Goal: Information Seeking & Learning: Find specific fact

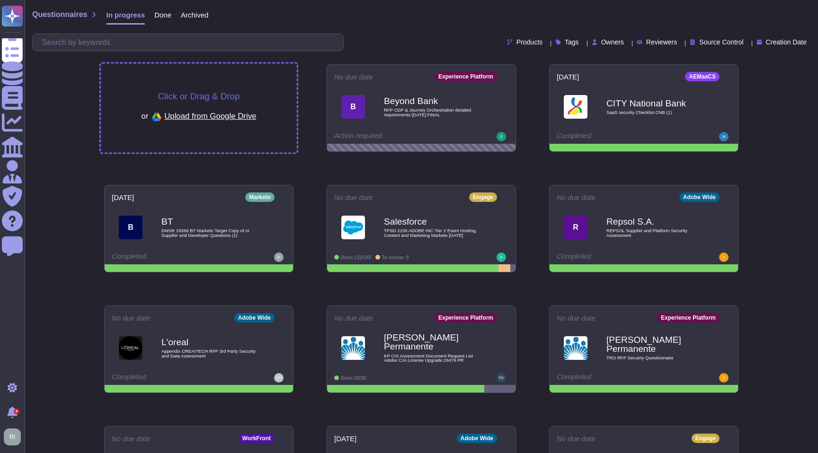
click at [206, 98] on span "Click or Drag & Drop" at bounding box center [199, 96] width 82 height 9
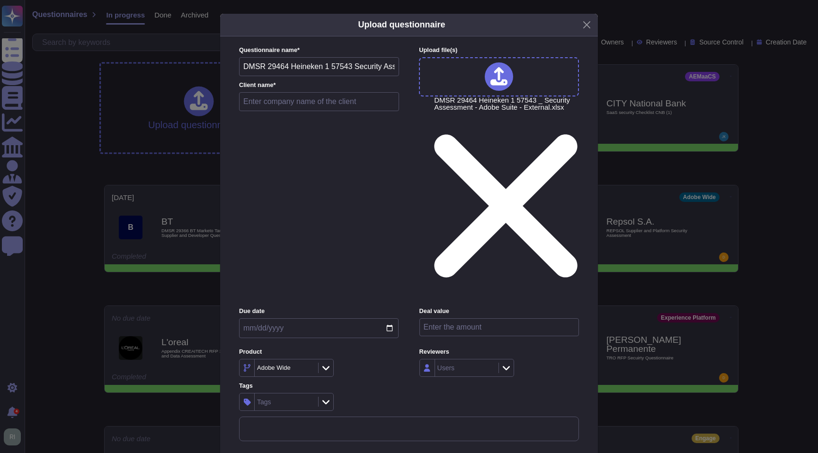
click at [366, 111] on input "text" at bounding box center [319, 101] width 160 height 19
type input "Heineken"
click at [355, 319] on input "date" at bounding box center [319, 329] width 160 height 20
click at [391, 319] on input "date" at bounding box center [319, 329] width 160 height 20
type input "[DATE]"
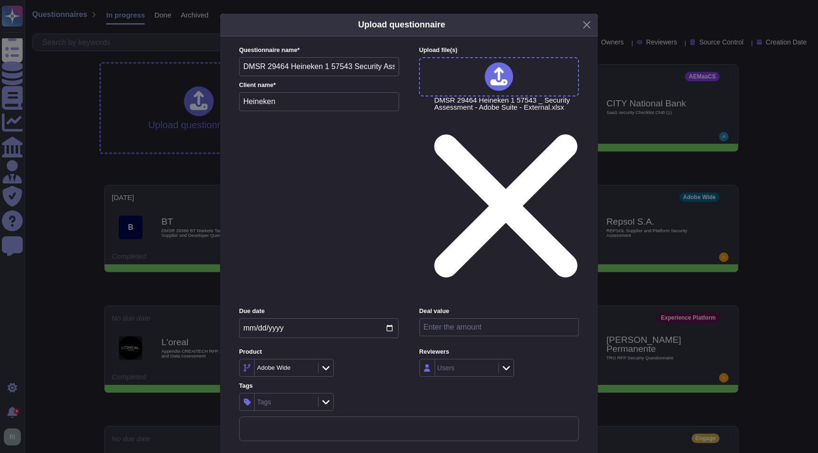
click at [480, 319] on input "number" at bounding box center [499, 328] width 160 height 18
type input "4000000"
click at [474, 307] on div "Due date [DATE] Deal value 4000000 Product Adobe Wide Reviewers Users Tags Tags" at bounding box center [409, 359] width 340 height 104
click at [292, 360] on div "Adobe Wide" at bounding box center [285, 368] width 61 height 17
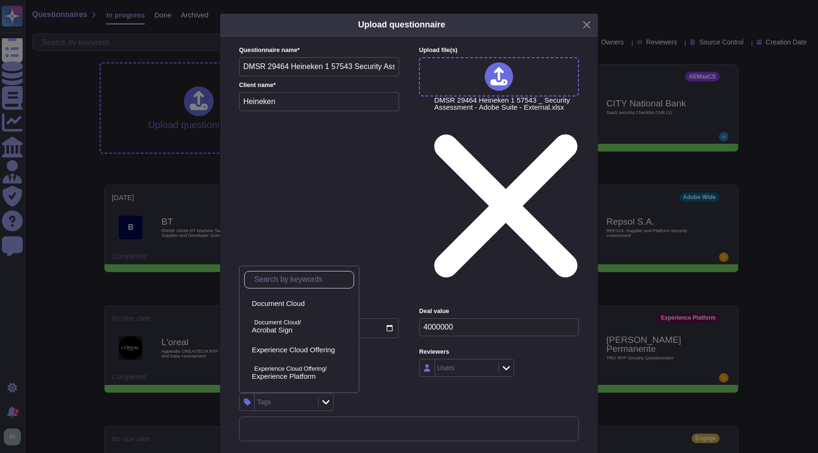
click at [450, 307] on div "Due date [DATE] Deal value 4000000 Product Adobe Wide Reviewers Users Tags Tags" at bounding box center [409, 359] width 340 height 104
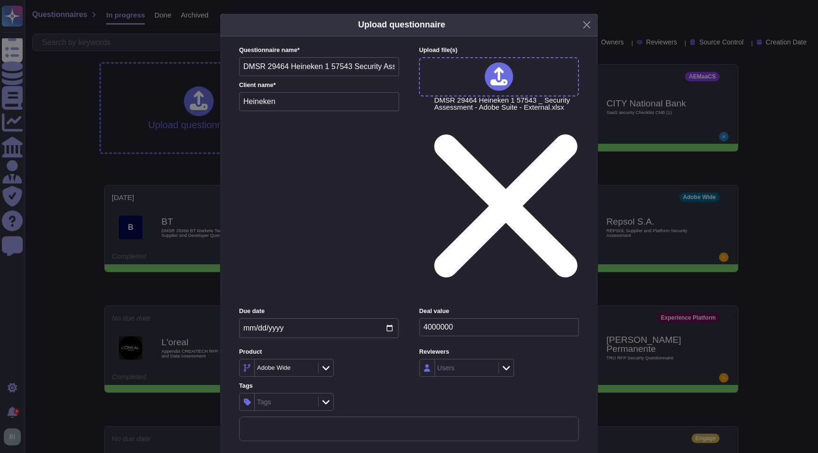
click at [294, 394] on div "Tags" at bounding box center [285, 402] width 61 height 17
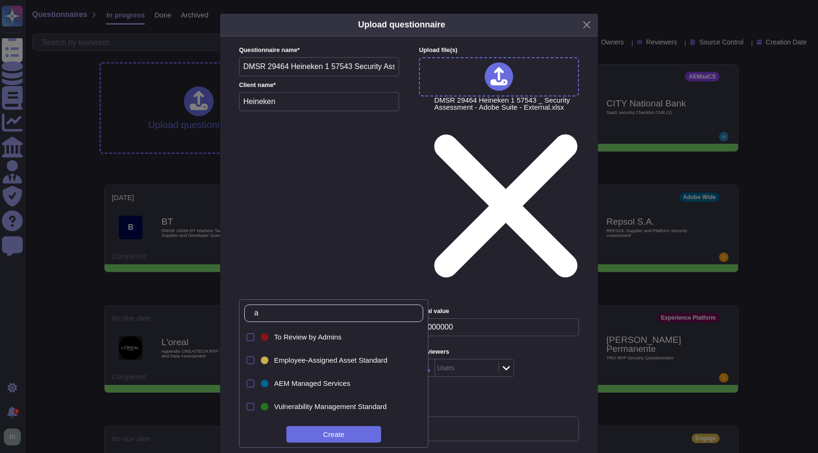
type input "a"
type input "e"
type input "c"
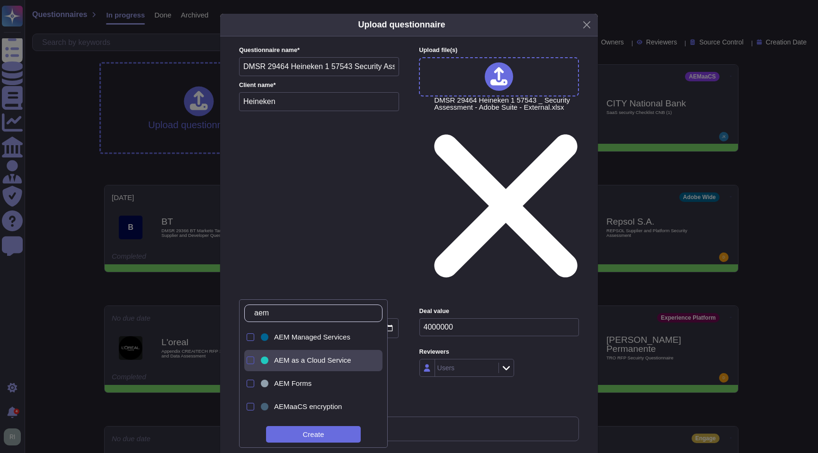
click at [254, 360] on div at bounding box center [251, 361] width 8 height 8
click at [295, 313] on input "aem" at bounding box center [315, 313] width 133 height 17
drag, startPoint x: 243, startPoint y: 312, endPoint x: 216, endPoint y: 309, distance: 27.2
click at [217, 309] on body "Questionnaires Knowledge Base Documents Analytics CAIQ / SIG Admin Trust Center…" at bounding box center [409, 271] width 818 height 543
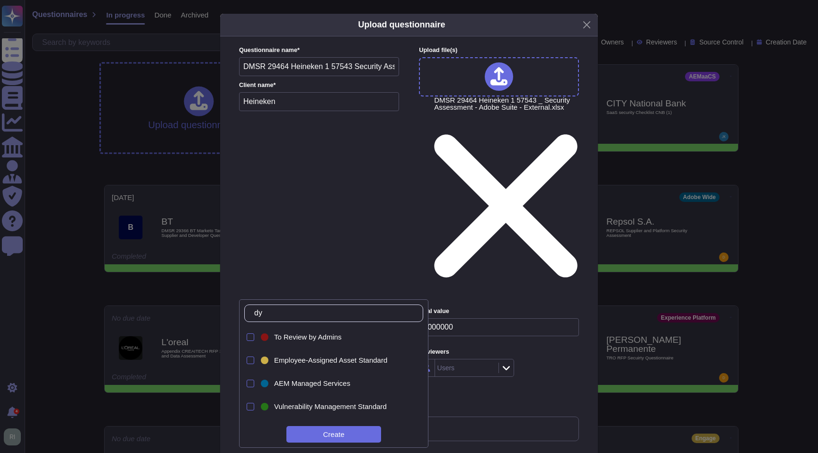
type input "d"
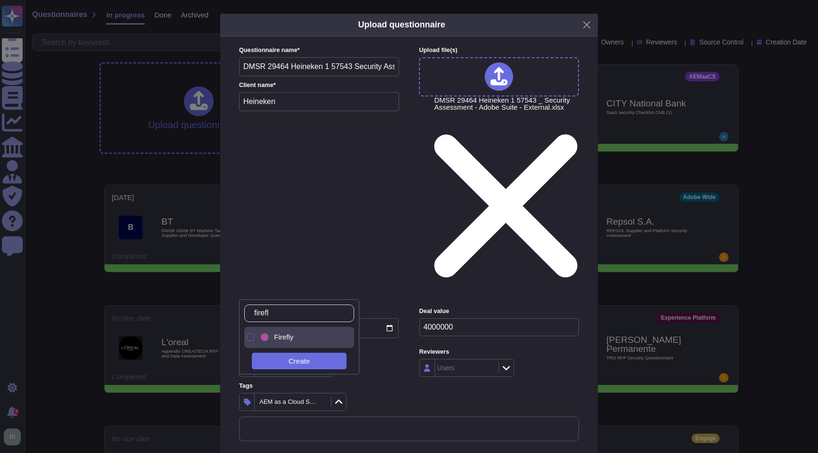
click at [247, 338] on div at bounding box center [251, 338] width 8 height 8
drag, startPoint x: 290, startPoint y: 312, endPoint x: 224, endPoint y: 308, distance: 65.9
click at [226, 308] on body "Questionnaires Knowledge Base Documents Analytics CAIQ / SIG Admin Trust Center…" at bounding box center [409, 271] width 818 height 543
click at [301, 316] on input "firefl" at bounding box center [301, 313] width 104 height 17
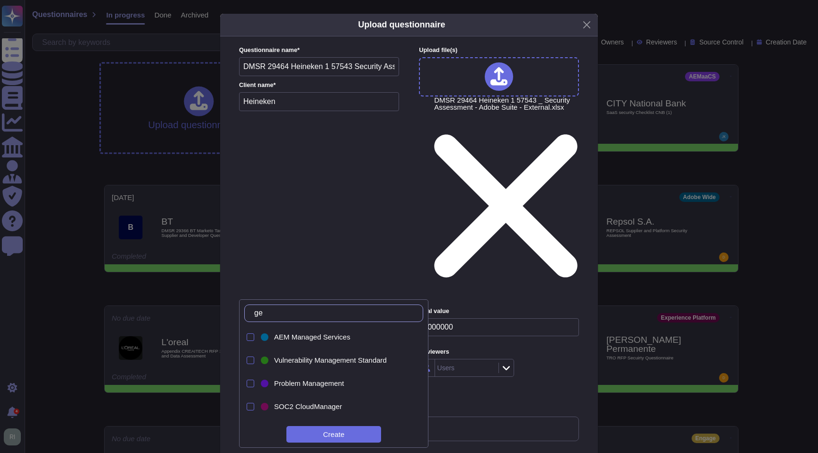
type input "g"
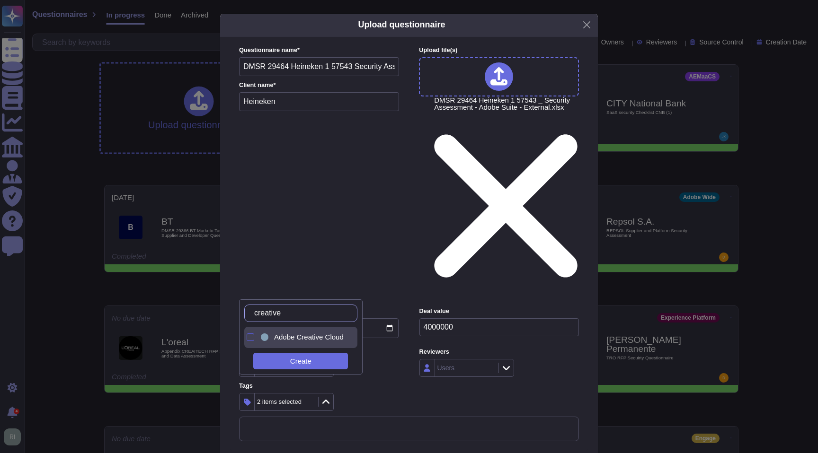
click at [253, 338] on div at bounding box center [251, 338] width 8 height 8
drag, startPoint x: 299, startPoint y: 313, endPoint x: 252, endPoint y: 310, distance: 46.5
click at [254, 310] on div "creative" at bounding box center [300, 314] width 113 height 18
type input "workfron"
click at [246, 335] on div at bounding box center [249, 337] width 10 height 21
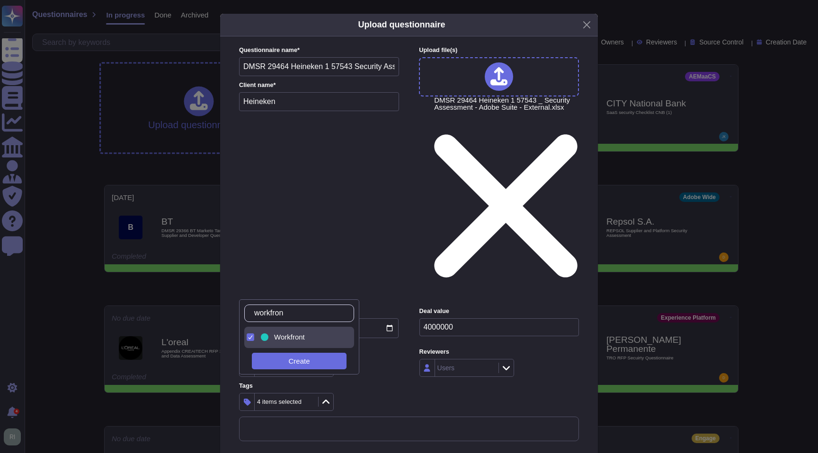
click at [364, 393] on div "4 items selected" at bounding box center [319, 402] width 160 height 18
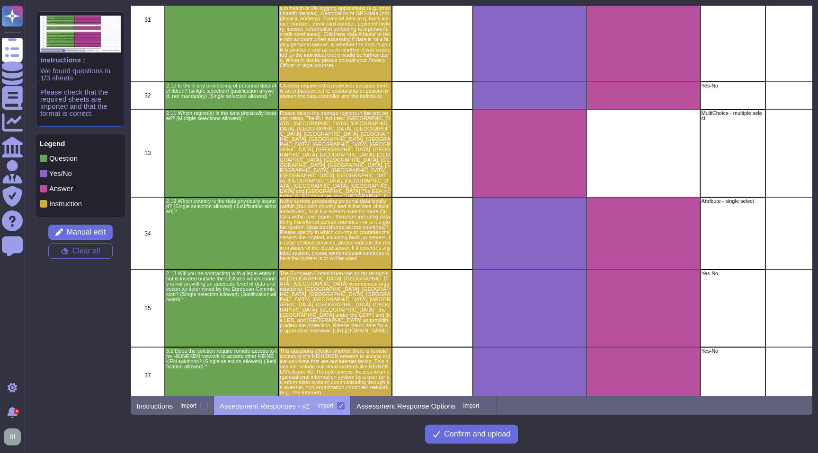
scroll to position [554, 0]
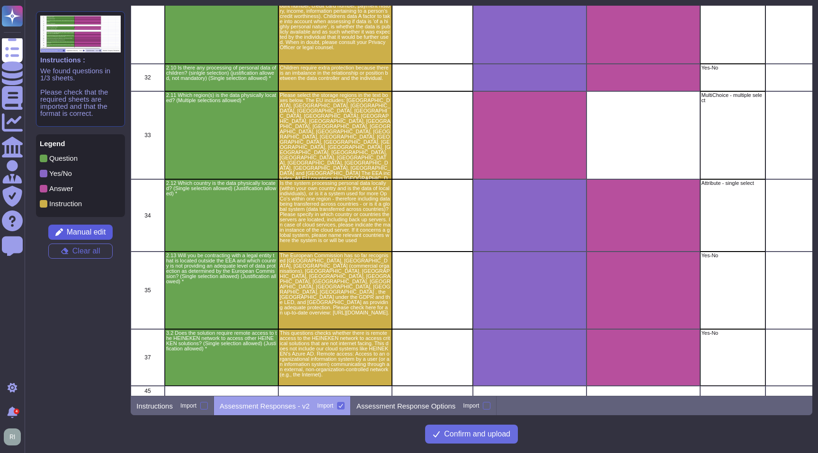
click at [91, 232] on span "Manual edit" at bounding box center [86, 233] width 39 height 8
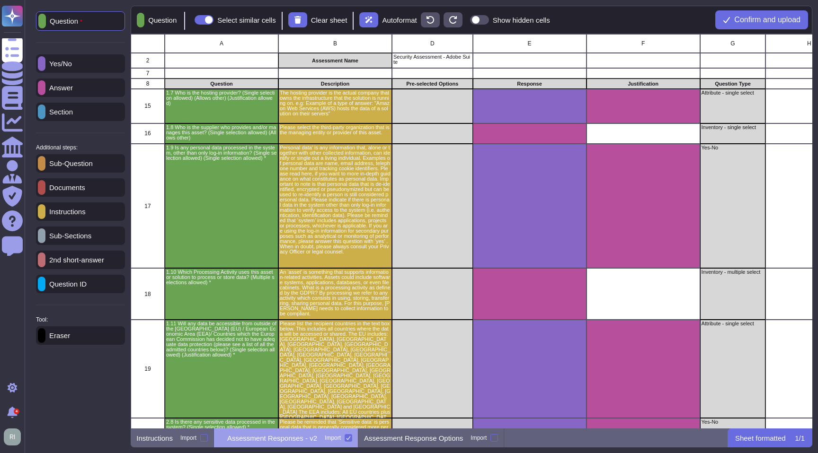
scroll to position [395, 681]
click at [72, 63] on p "Yes/No" at bounding box center [58, 63] width 27 height 7
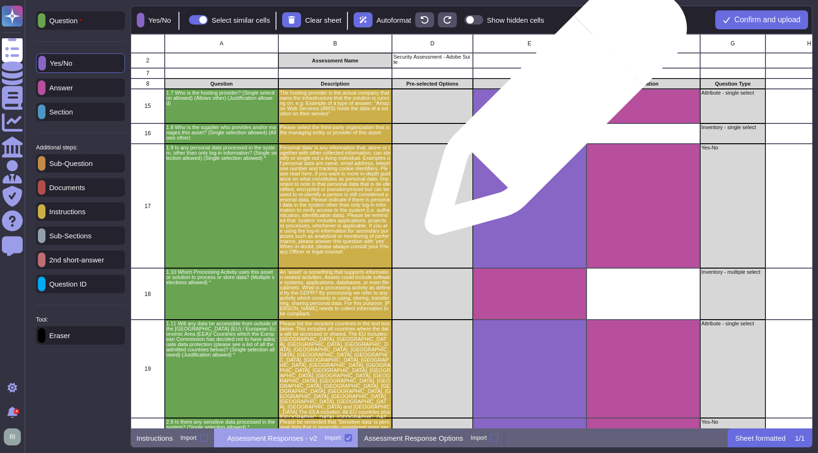
click at [552, 109] on div "grid" at bounding box center [530, 106] width 114 height 35
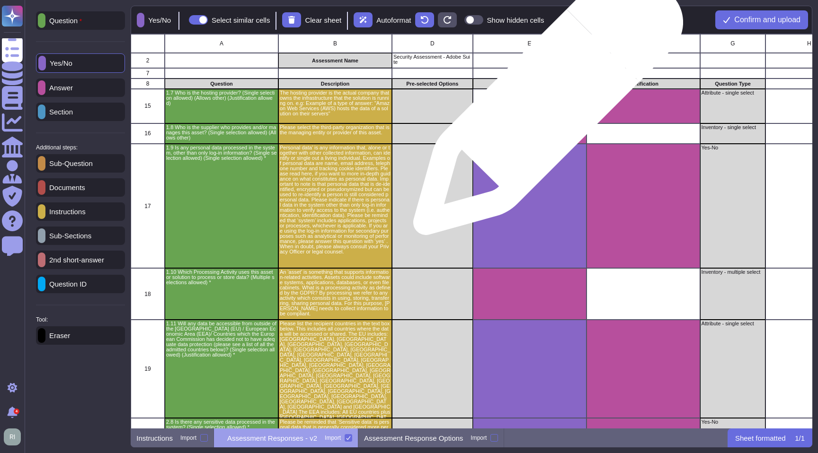
click at [544, 105] on div "grid" at bounding box center [530, 106] width 114 height 35
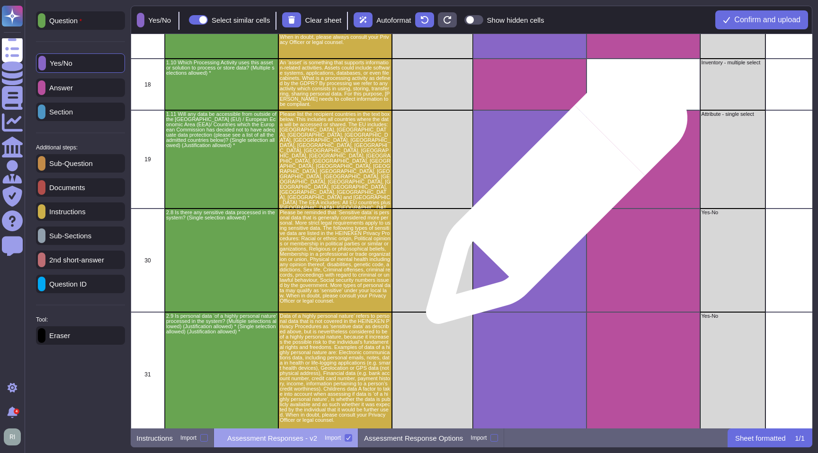
scroll to position [0, 0]
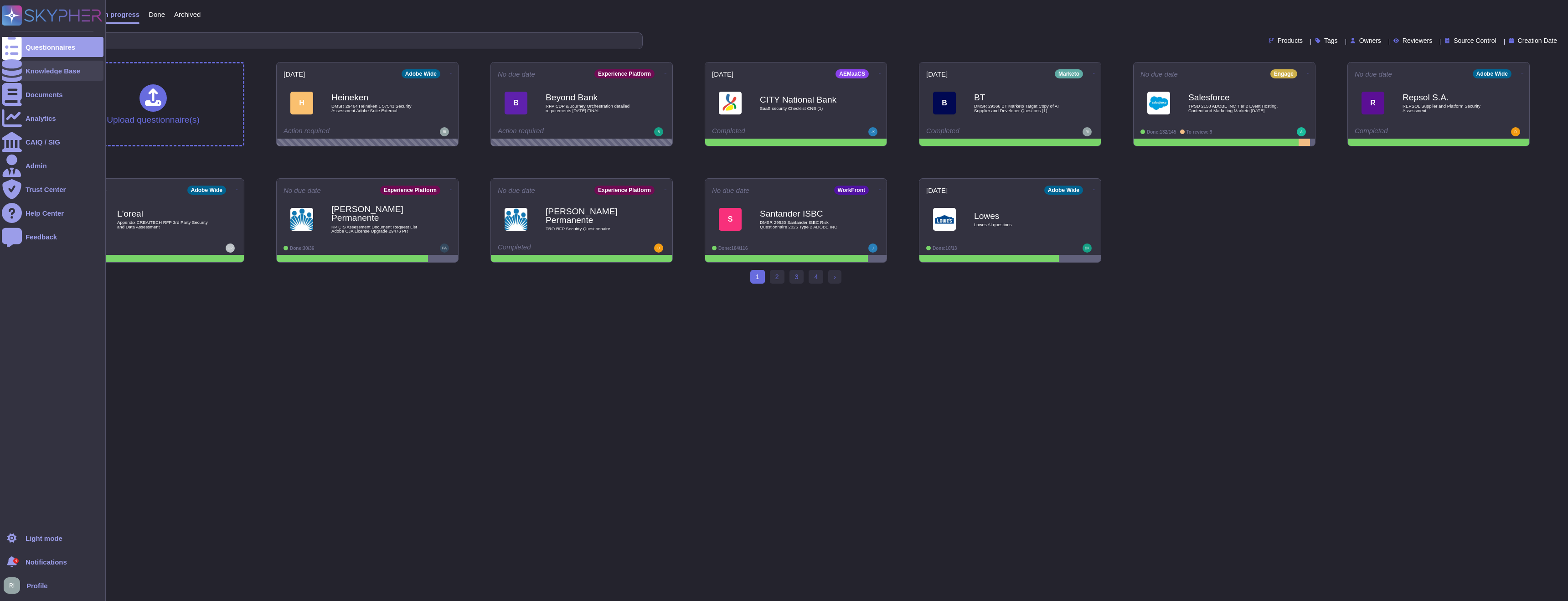
click at [37, 70] on div "Knowledge Base" at bounding box center [53, 70] width 55 height 7
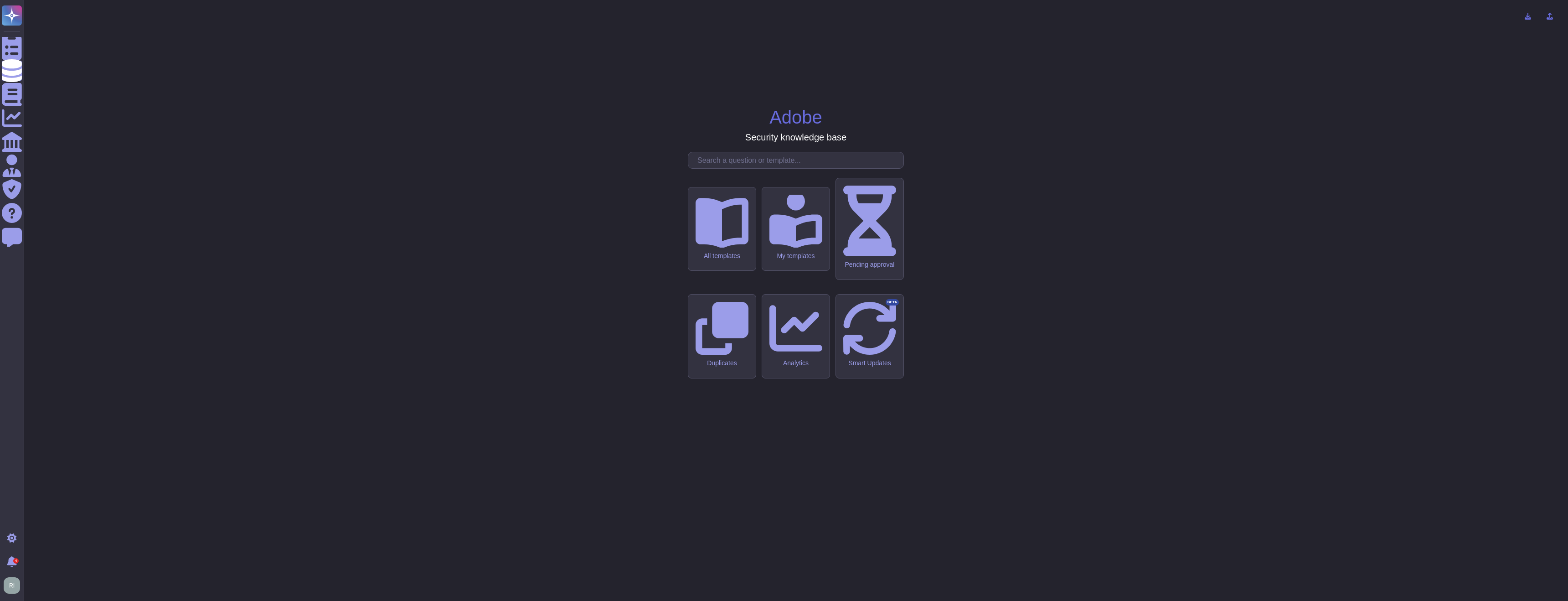
drag, startPoint x: 709, startPoint y: 277, endPoint x: 678, endPoint y: 275, distance: 31.1
click at [709, 271] on div "All templates" at bounding box center [722, 229] width 67 height 84
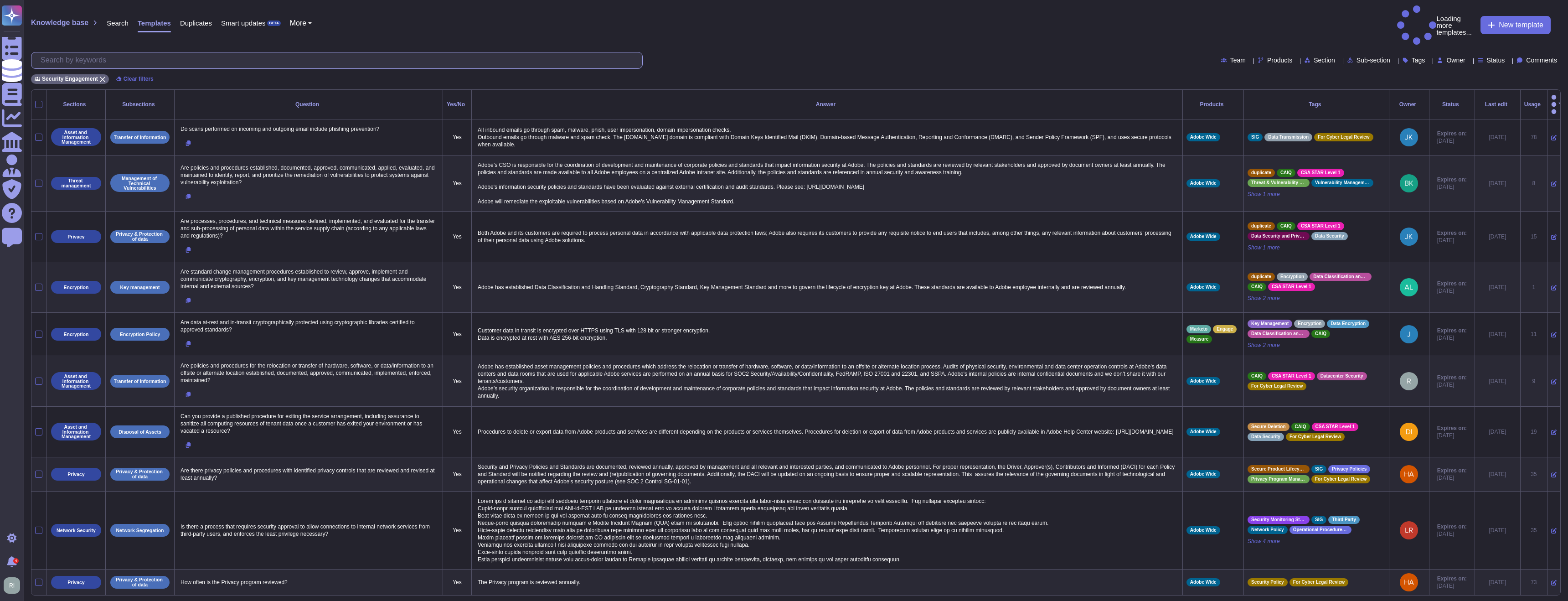
click at [215, 52] on input "text" at bounding box center [339, 60] width 607 height 16
click at [1267, 57] on span "Products" at bounding box center [1280, 60] width 25 height 7
type input "aem"
click at [1224, 84] on div at bounding box center [1222, 83] width 8 height 8
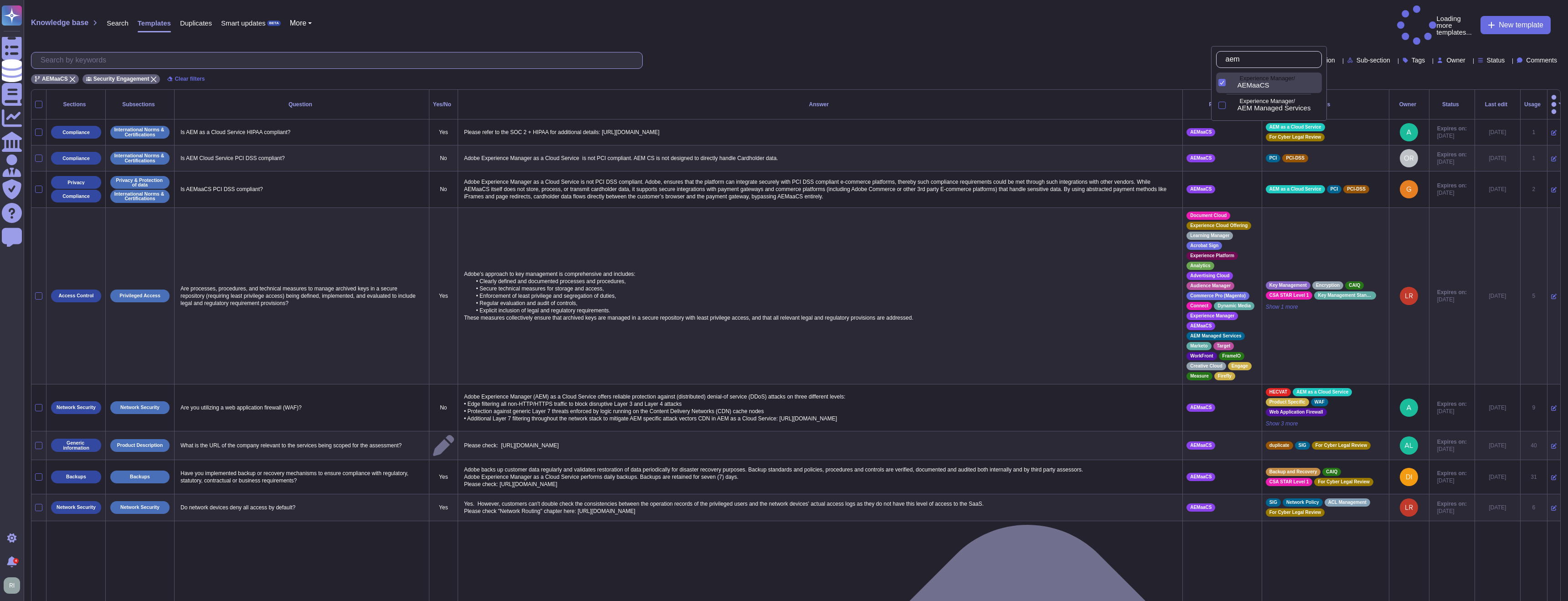
click at [209, 52] on input "text" at bounding box center [339, 60] width 607 height 16
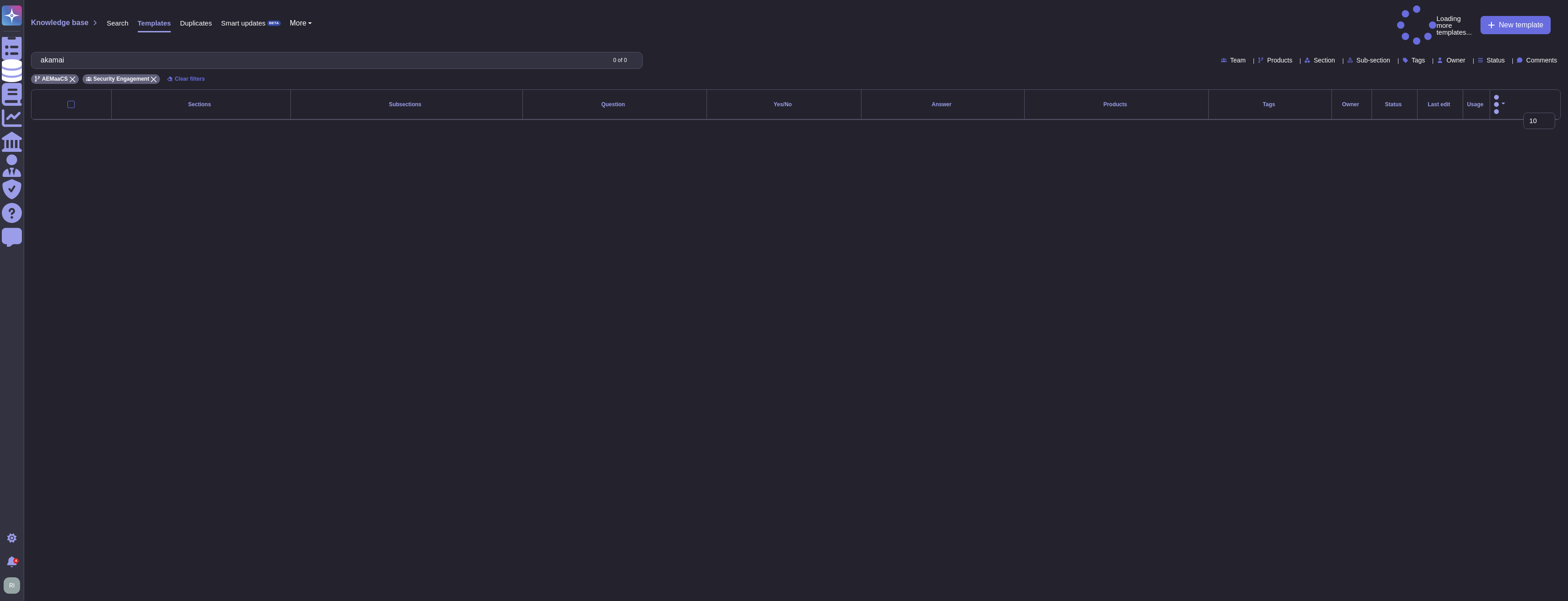
click at [1258, 57] on div "Products" at bounding box center [1276, 60] width 38 height 7
click at [1222, 81] on icon at bounding box center [1222, 82] width 5 height 5
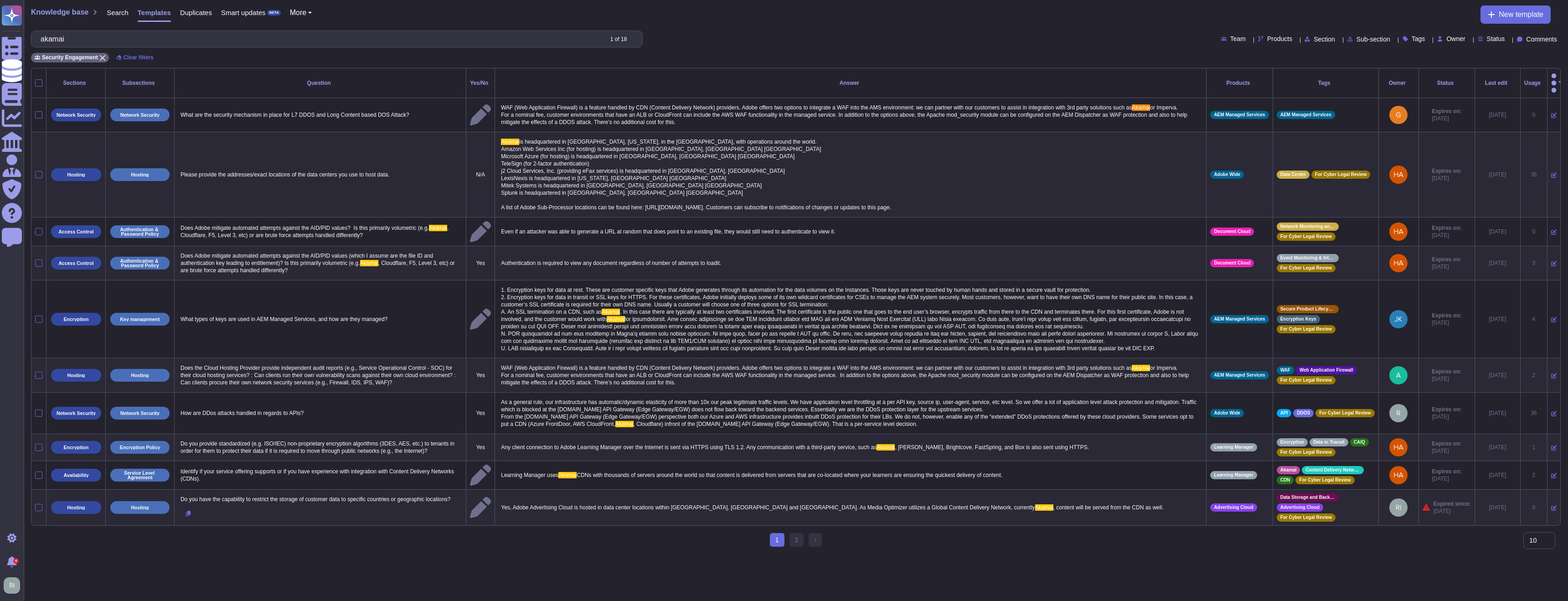
click at [956, 54] on div "Security Engagement Clear filters" at bounding box center [796, 55] width 1530 height 15
click at [220, 44] on input "akamai" at bounding box center [319, 39] width 566 height 16
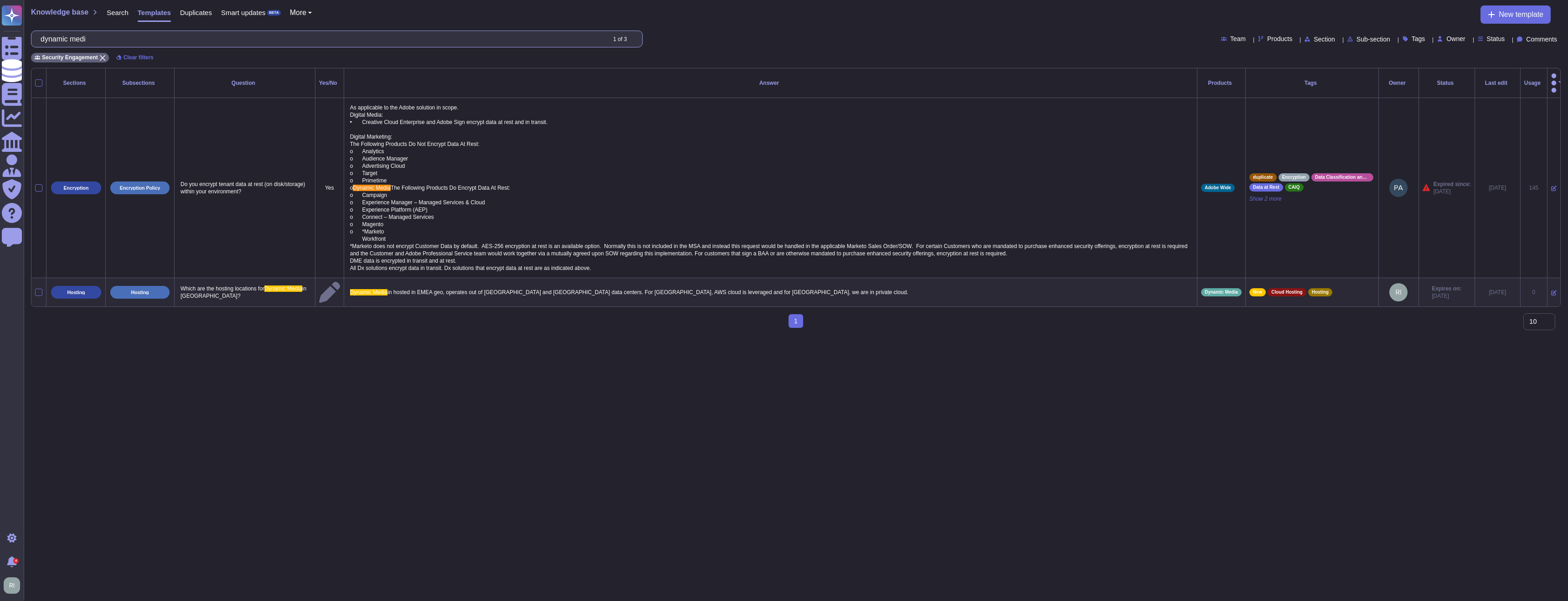
type input "dynamic media"
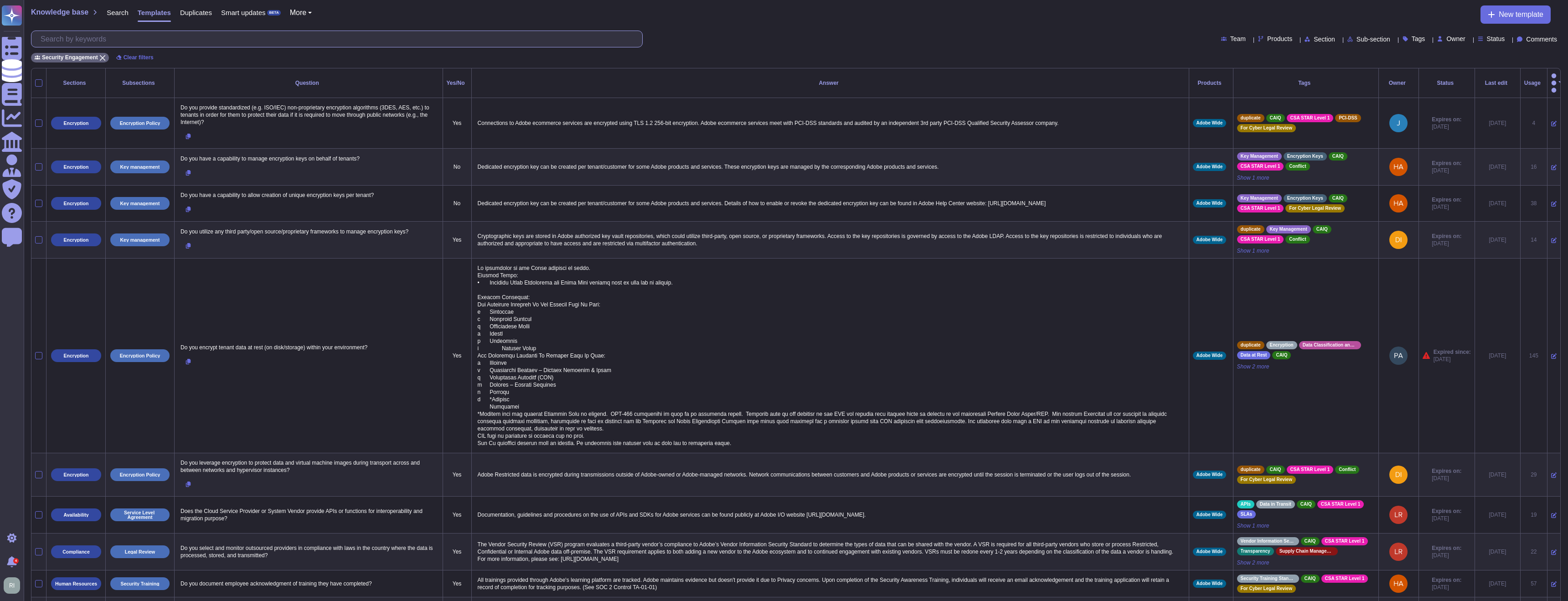
scroll to position [7, 0]
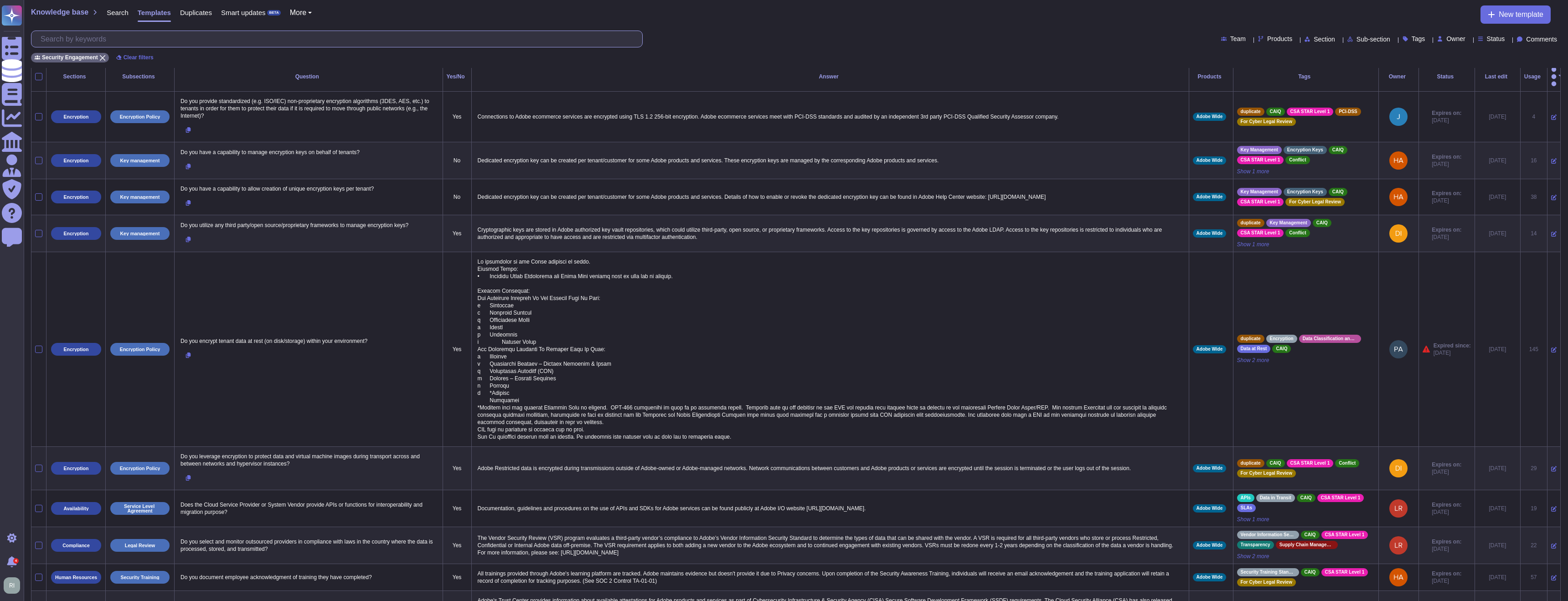
click at [248, 32] on input "text" at bounding box center [339, 39] width 607 height 16
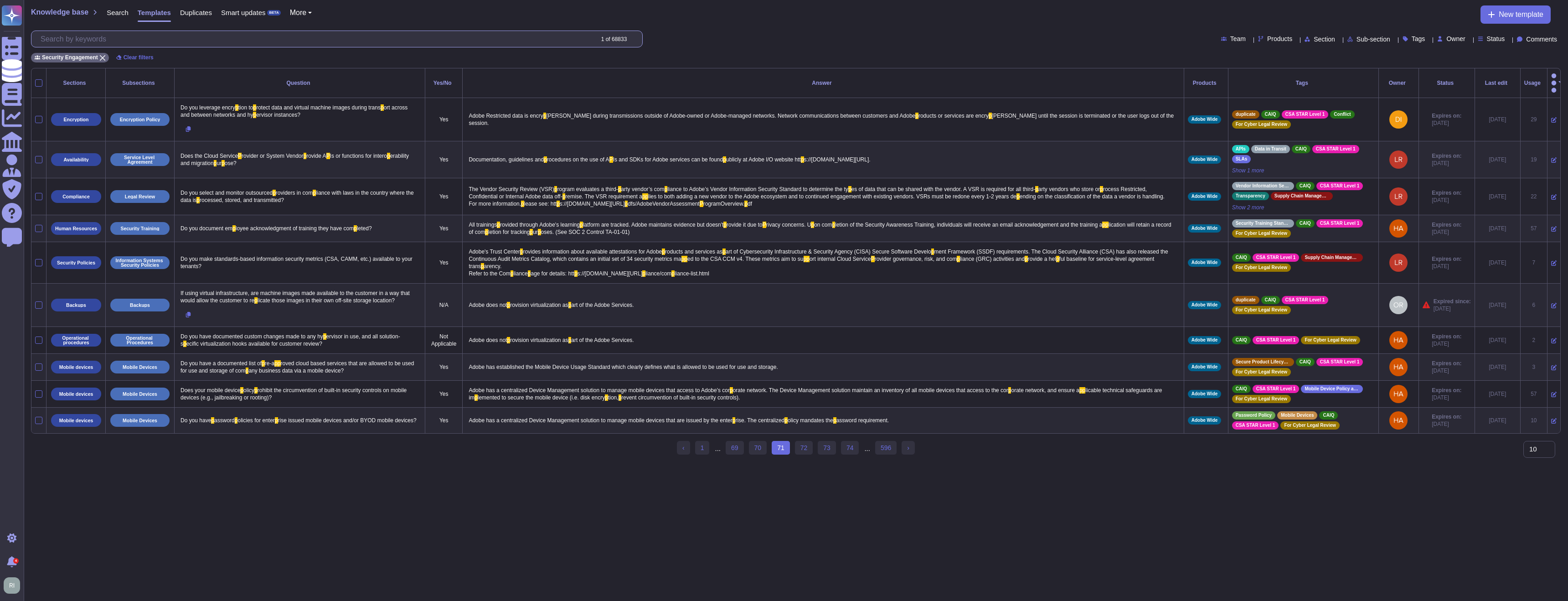
scroll to position [0, 0]
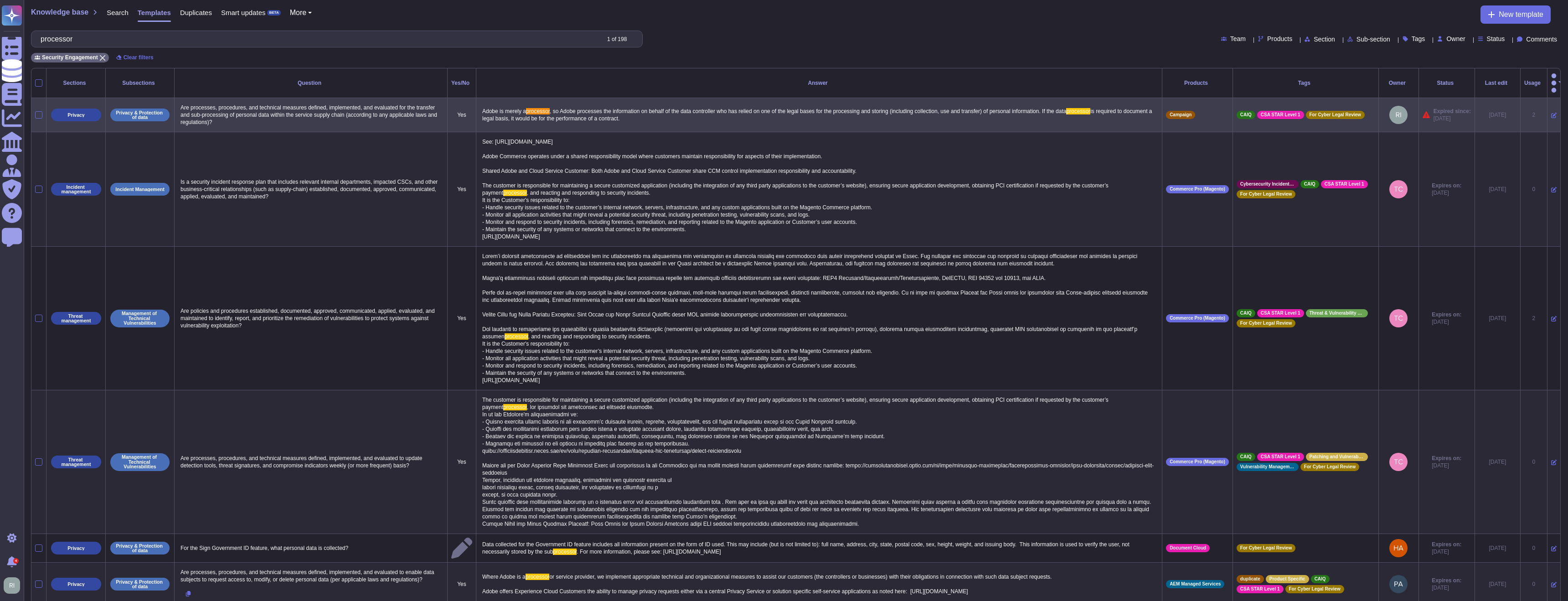
type input "processor"
click at [747, 109] on p "Adobe is merely a processor , so Adobe processes the information on behalf of t…" at bounding box center [819, 115] width 678 height 19
type textarea "Adobe is merely a processor, so Adobe processes the information on behalf of th…"
drag, startPoint x: 821, startPoint y: 97, endPoint x: 551, endPoint y: 92, distance: 270.0
click at [551, 98] on td "Adobe is merely a processor, so Adobe processes the information on behalf of th…" at bounding box center [820, 116] width 686 height 35
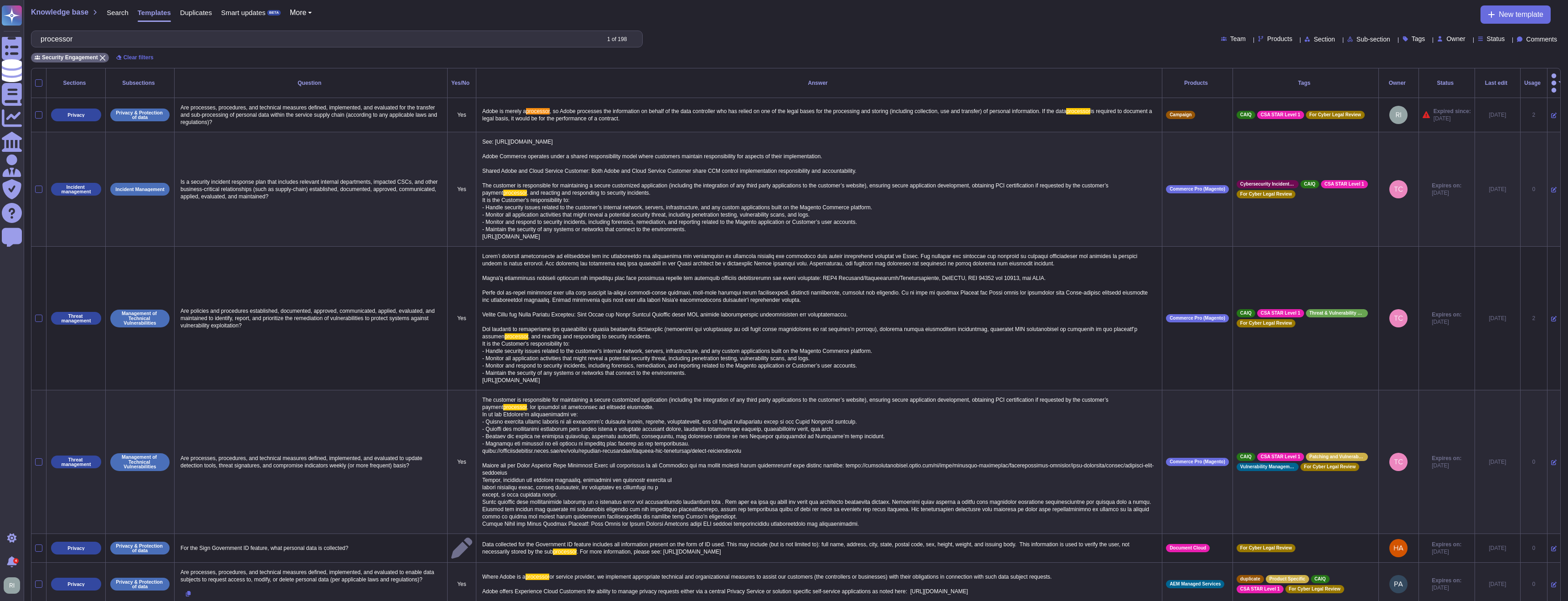
scroll to position [0, 0]
click at [273, 45] on input "processor" at bounding box center [317, 39] width 563 height 16
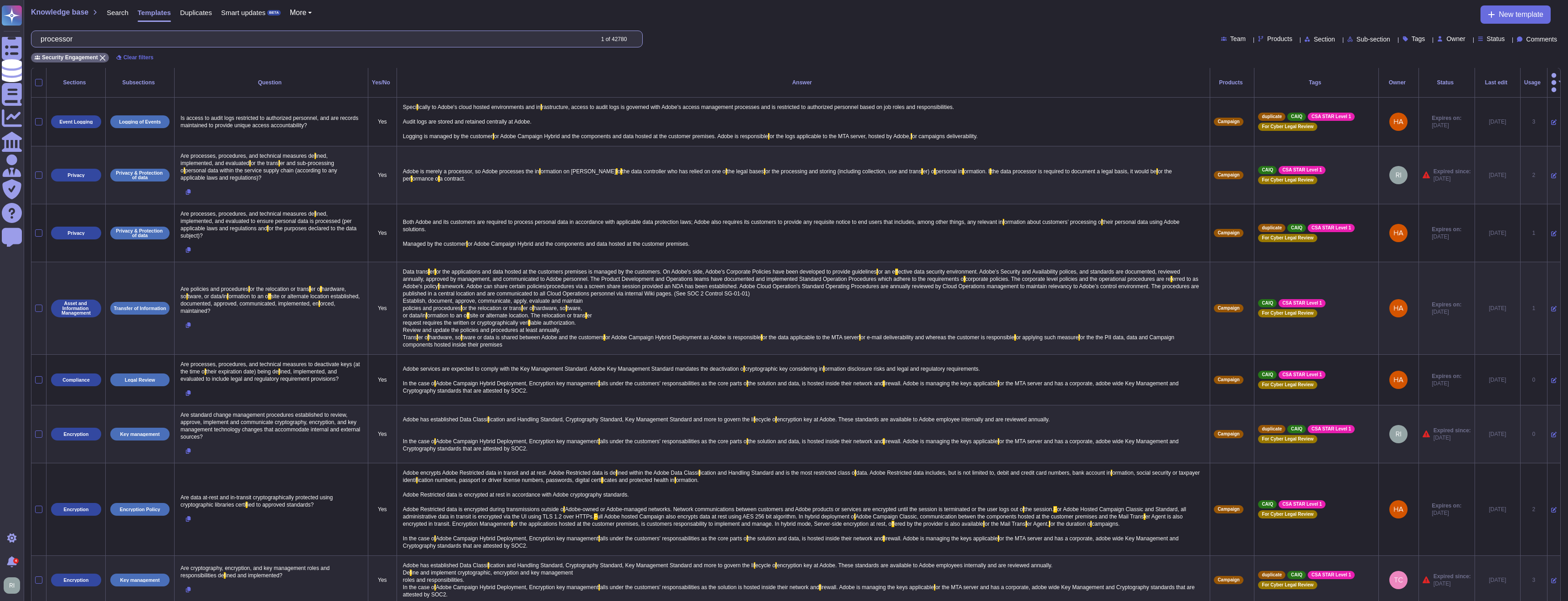
scroll to position [0, 0]
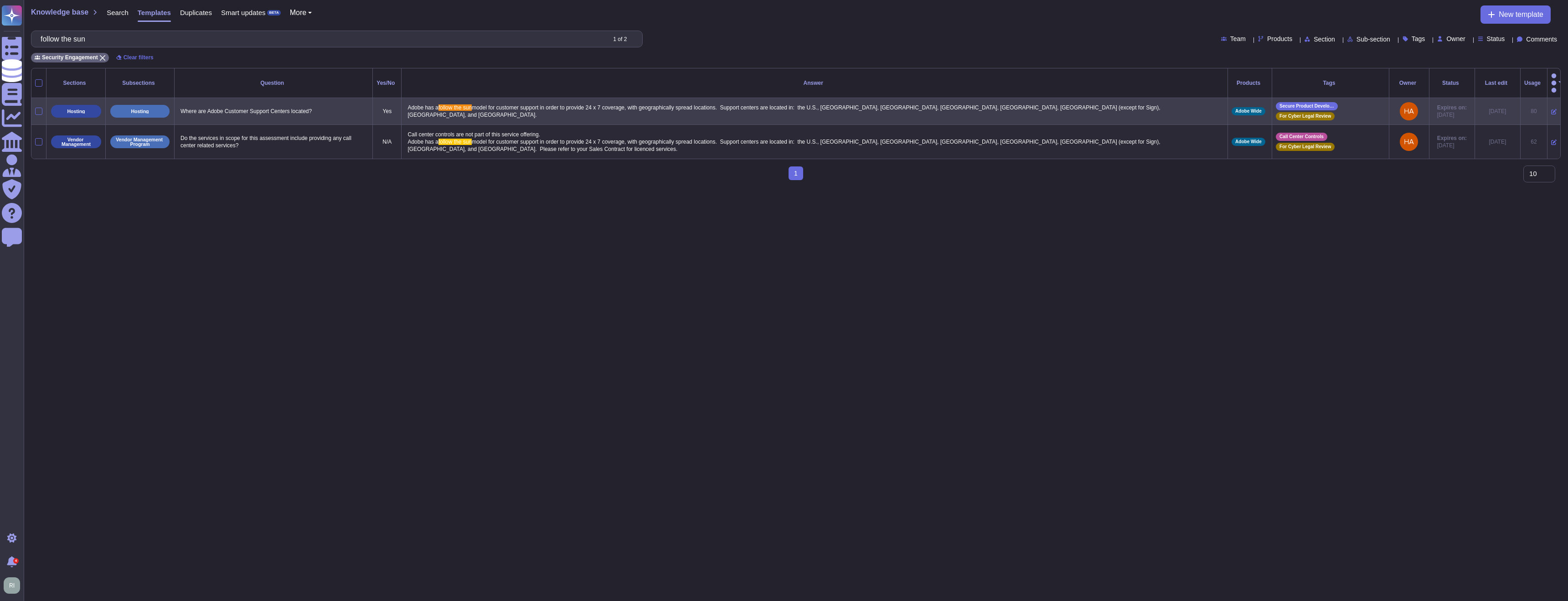
type input "follow the sun"
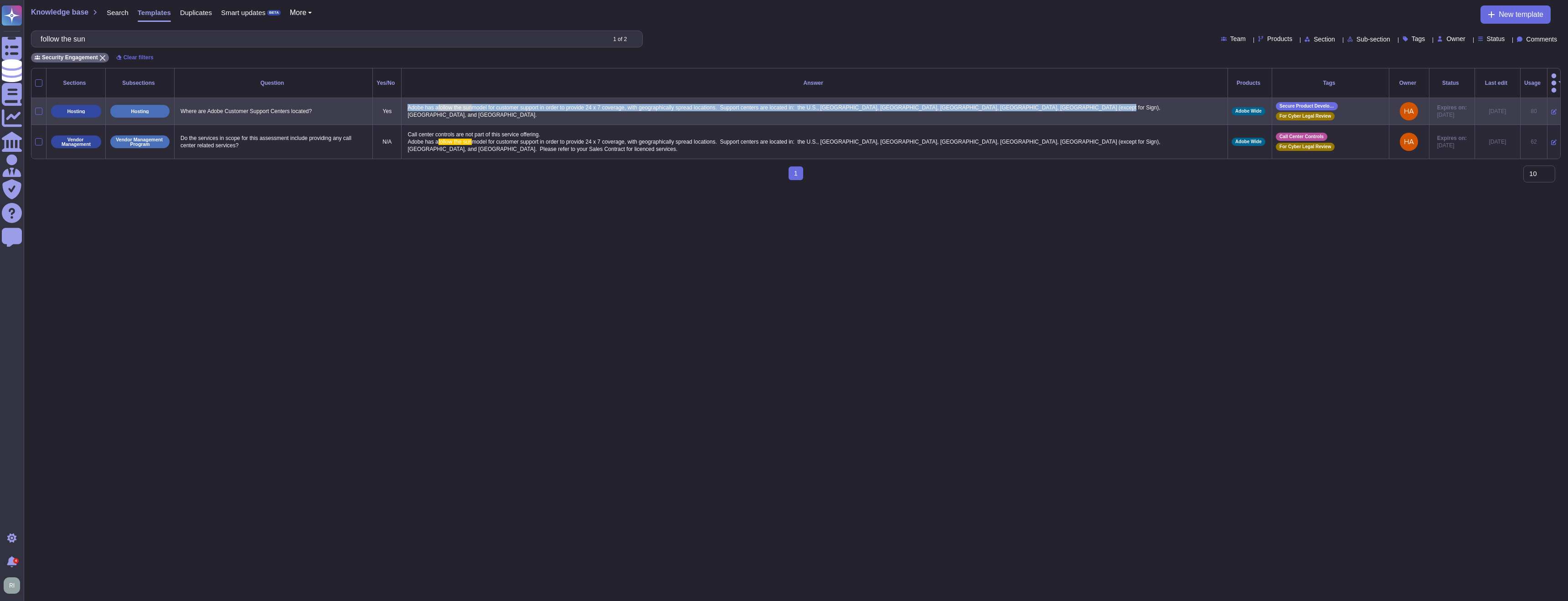
drag, startPoint x: 1160, startPoint y: 99, endPoint x: 436, endPoint y: 99, distance: 724.0
click at [436, 99] on tr "Hosting Hosting Where are Adobe Customer Support Centers located? Yes Adobe has…" at bounding box center [797, 112] width 1529 height 27
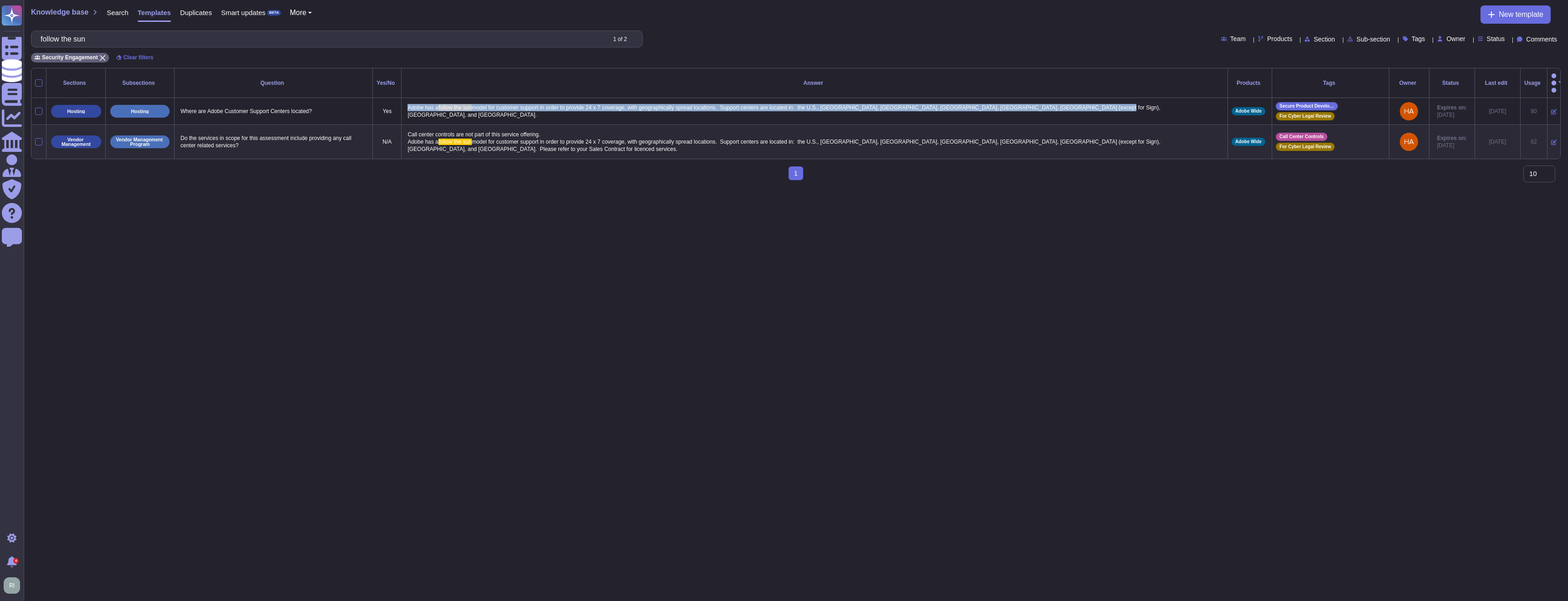
copy tr "Adobe has a follow the sun model for customer support in order to provide 24 x …"
